Goal: Transaction & Acquisition: Purchase product/service

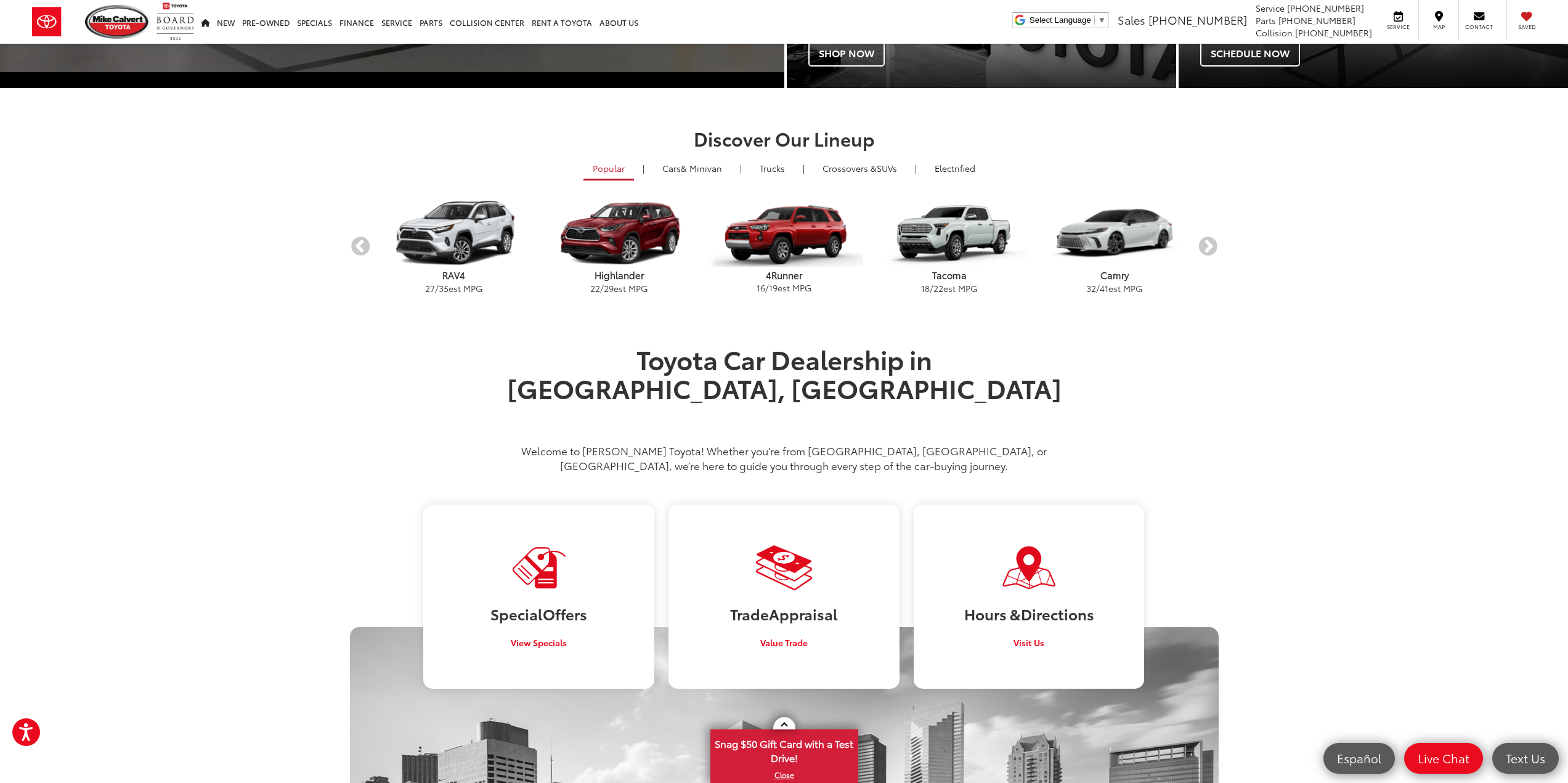
scroll to position [677, 0]
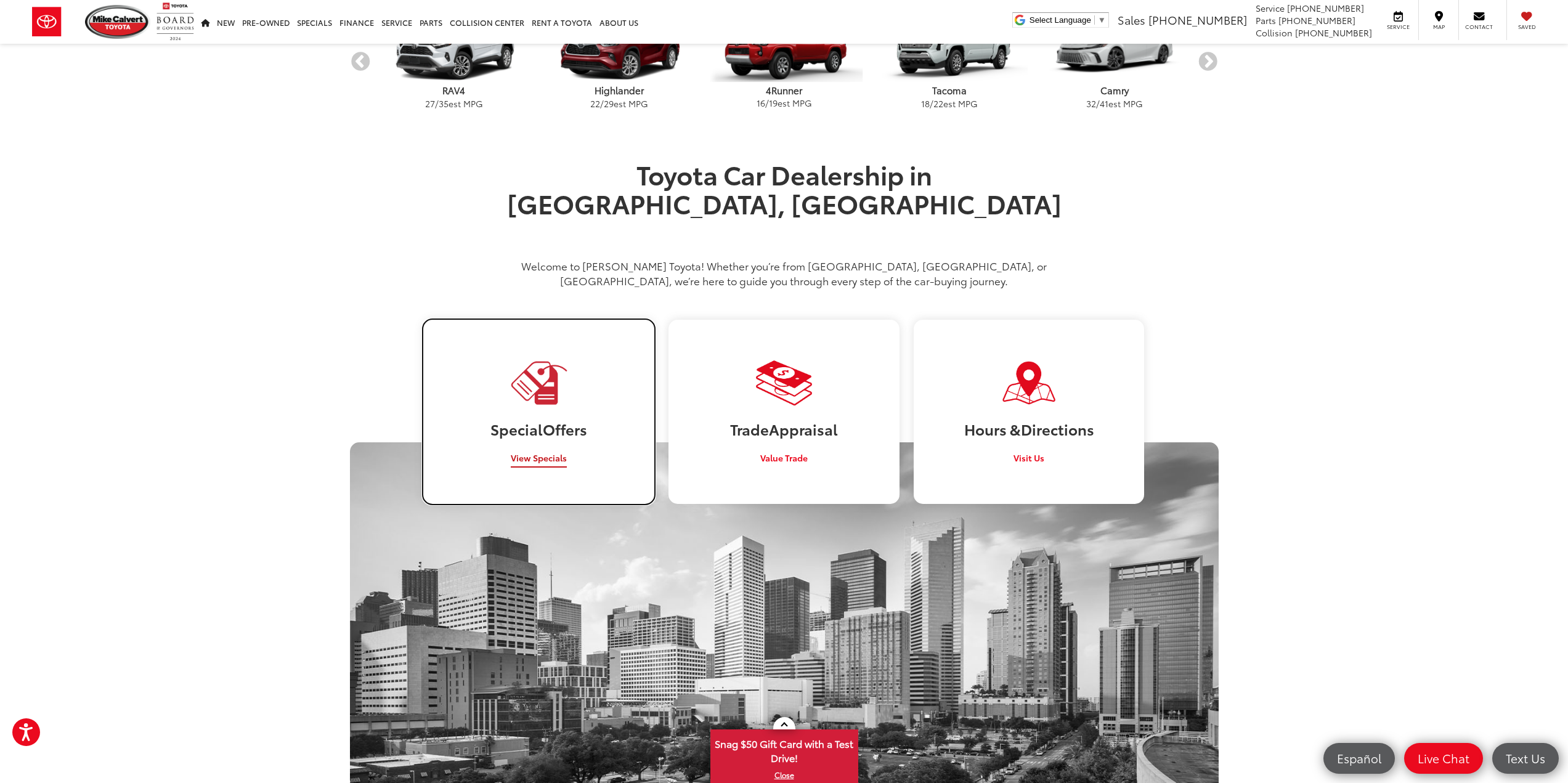
click at [547, 377] on img at bounding box center [538, 382] width 59 height 49
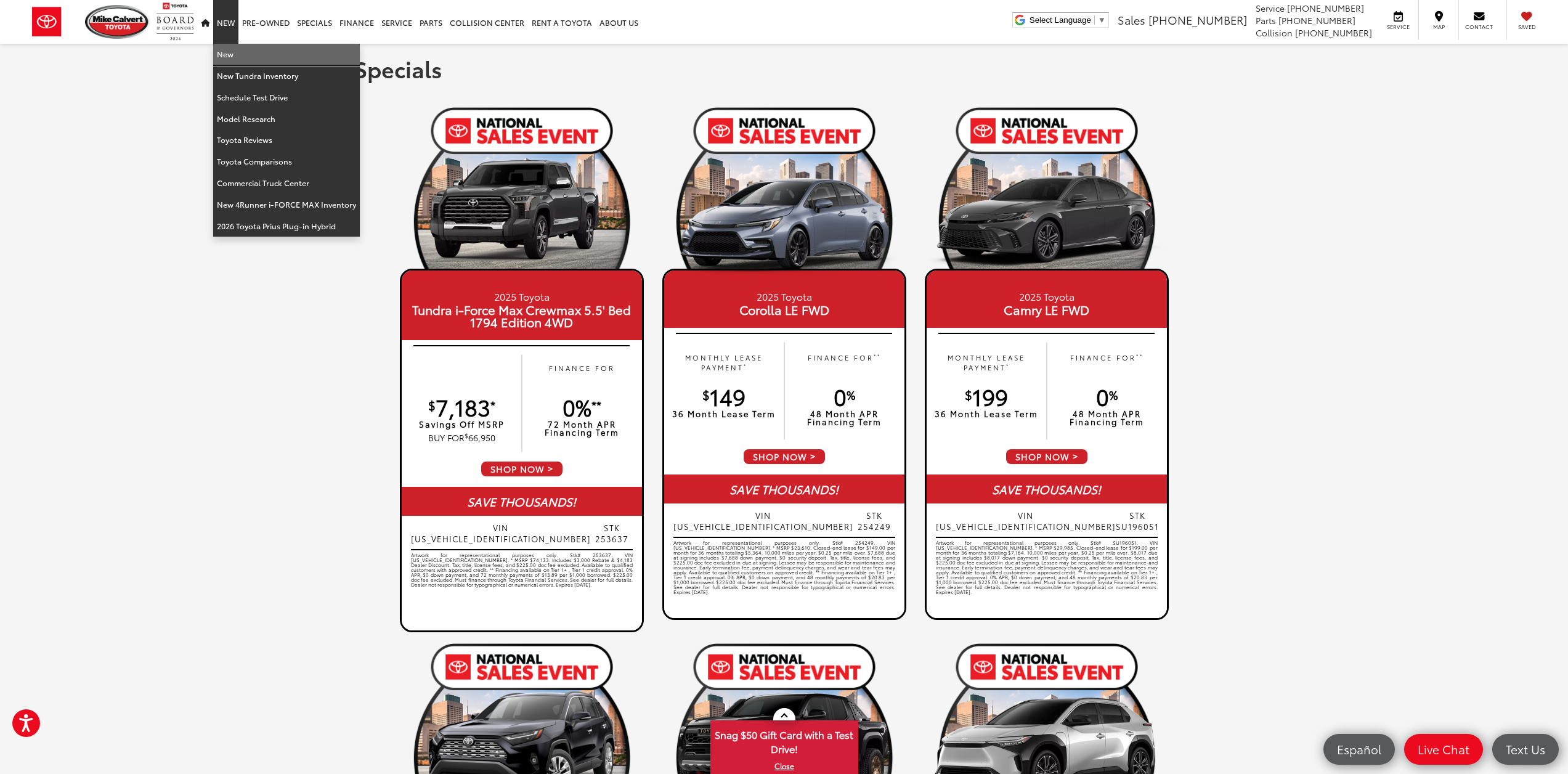
click at [226, 56] on link "New" at bounding box center [287, 54] width 147 height 22
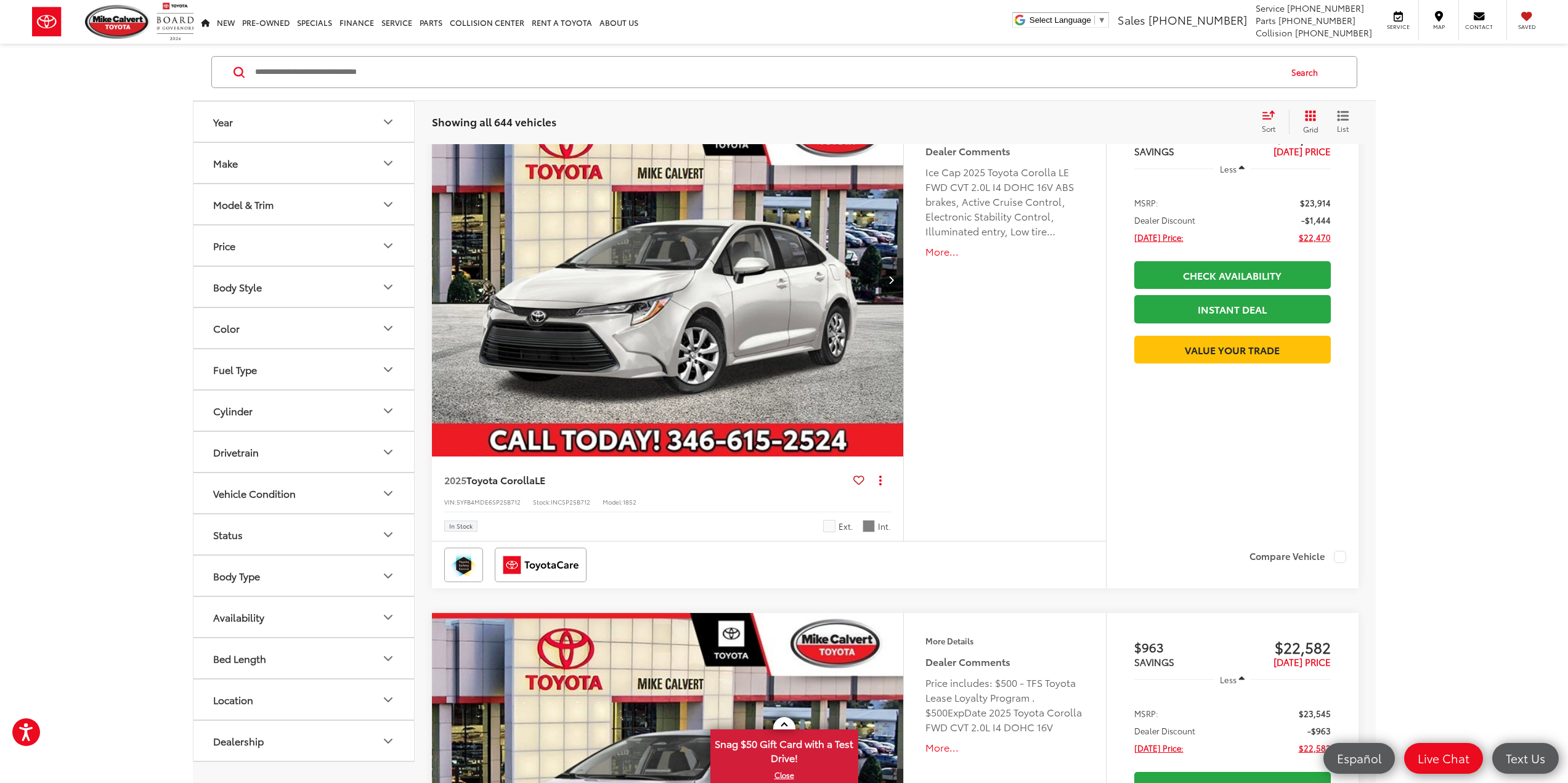
click at [327, 208] on button "Model & Trim" at bounding box center [304, 204] width 222 height 40
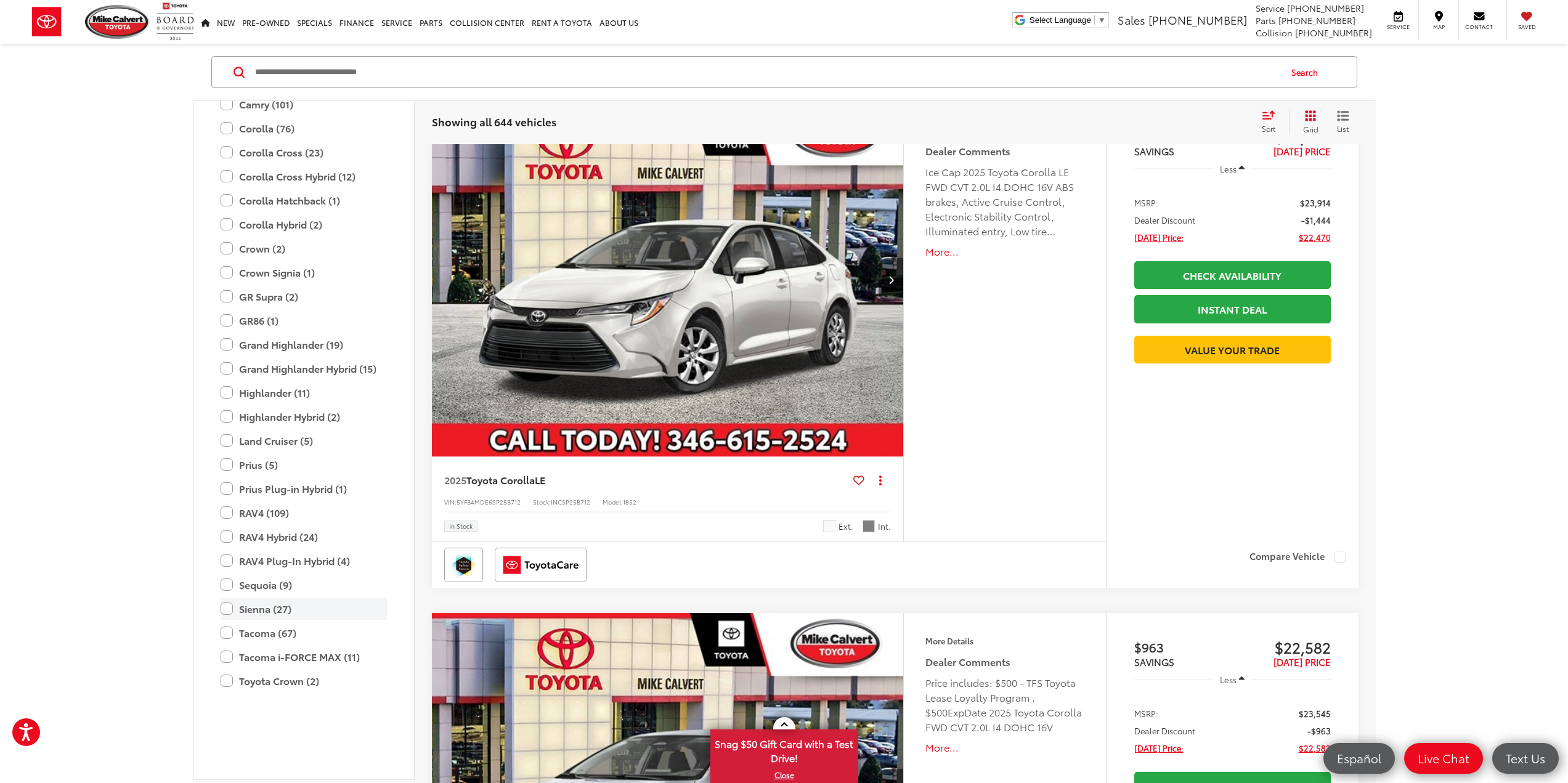
scroll to position [293, 0]
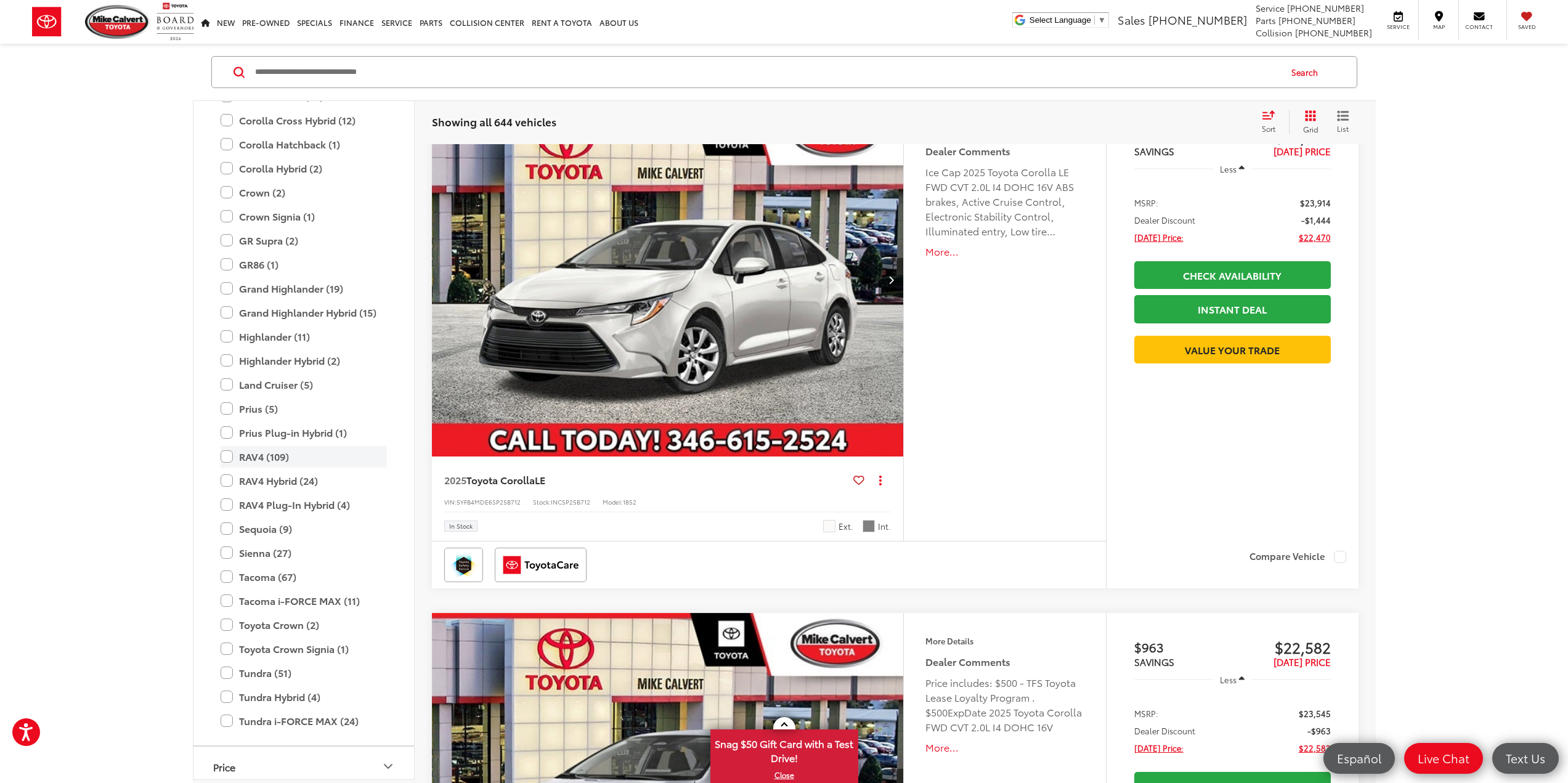
click at [231, 456] on label "RAV4 (109)" at bounding box center [304, 456] width 166 height 22
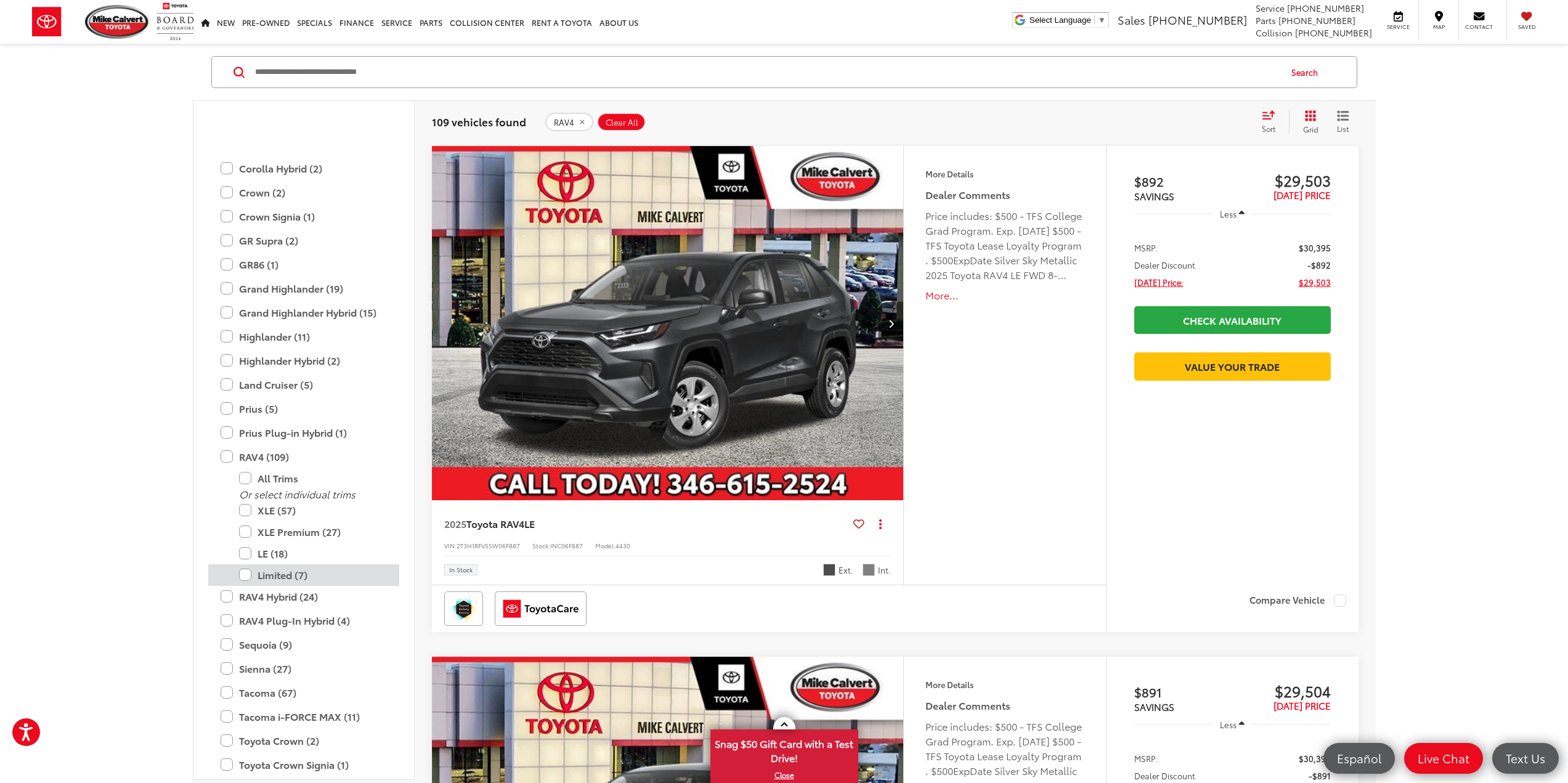
scroll to position [354, 0]
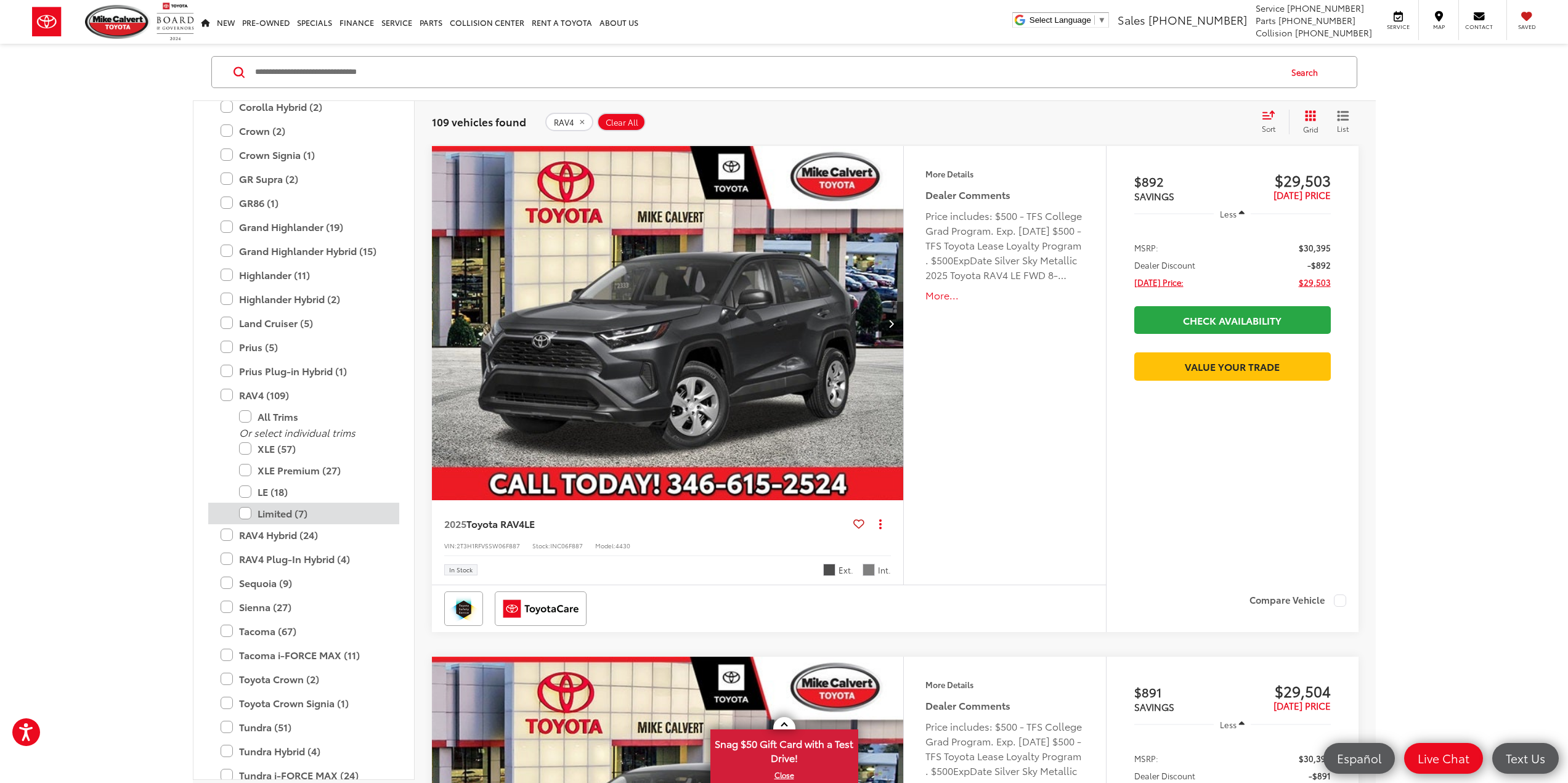
click at [246, 514] on label "Limited (7)" at bounding box center [313, 513] width 148 height 22
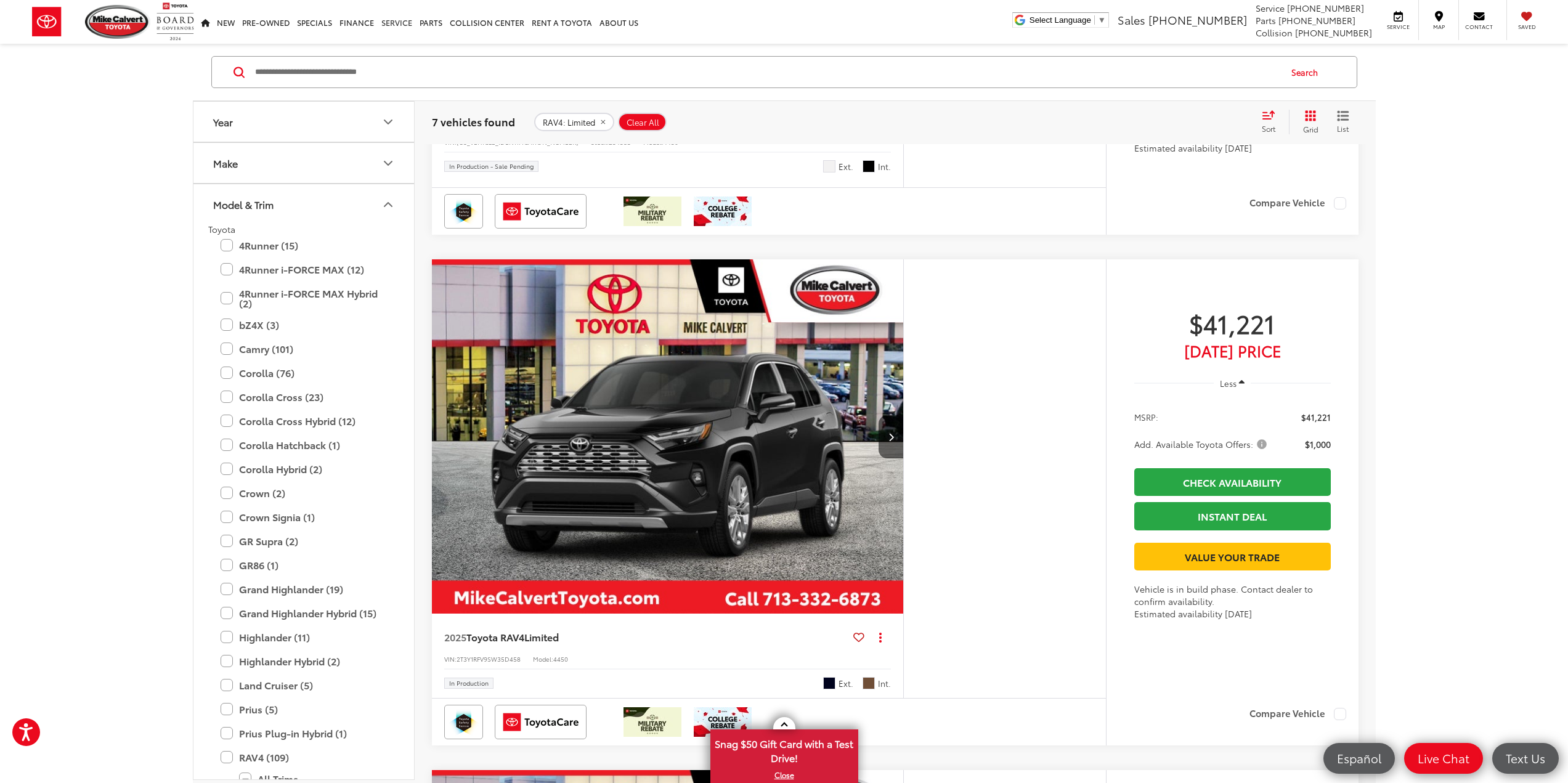
scroll to position [770, 0]
